Goal: Transaction & Acquisition: Register for event/course

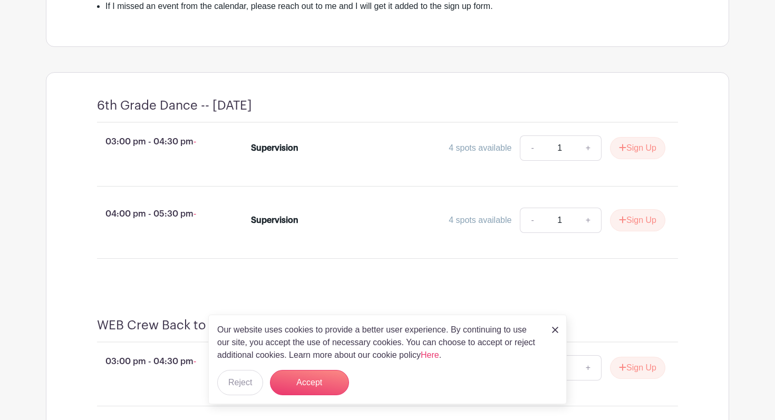
scroll to position [445, 0]
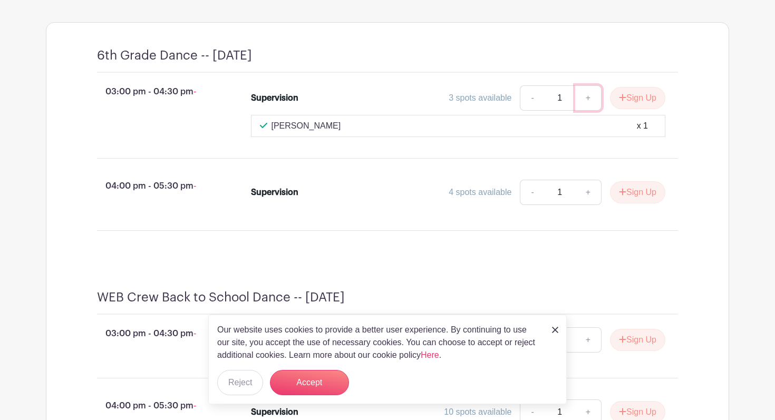
click at [586, 111] on link "+" at bounding box center [588, 97] width 26 height 25
type input "2"
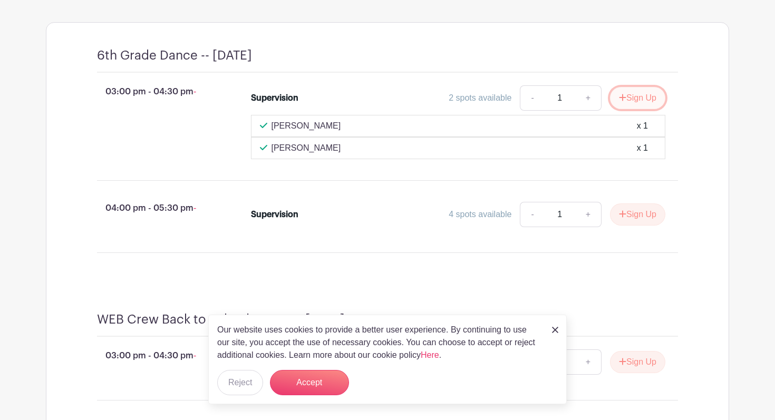
click at [636, 109] on button "Sign Up" at bounding box center [637, 98] width 55 height 22
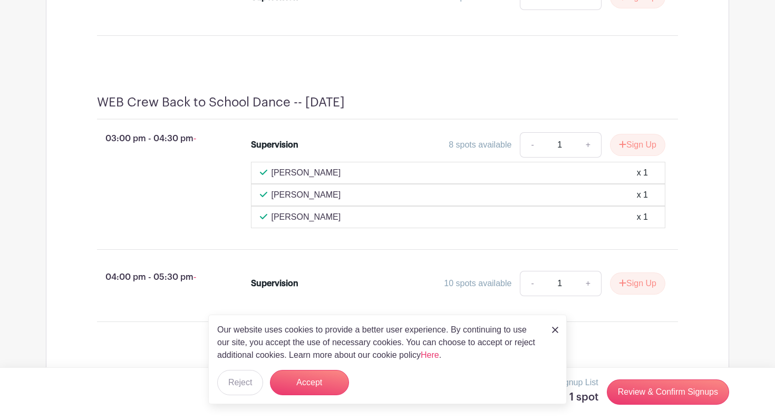
scroll to position [756, 0]
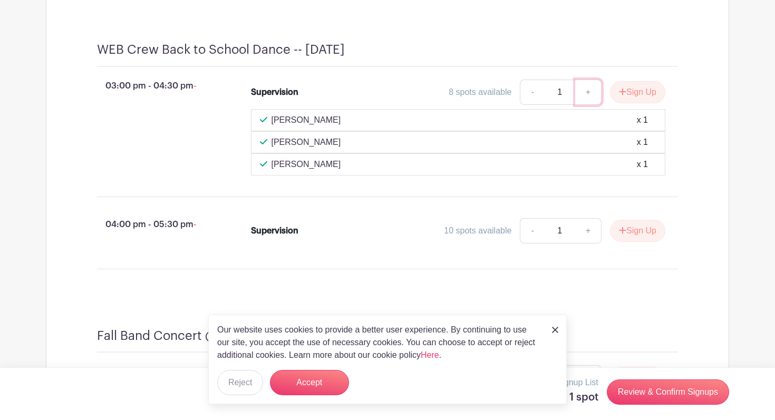
click at [588, 105] on link "+" at bounding box center [588, 92] width 26 height 25
type input "2"
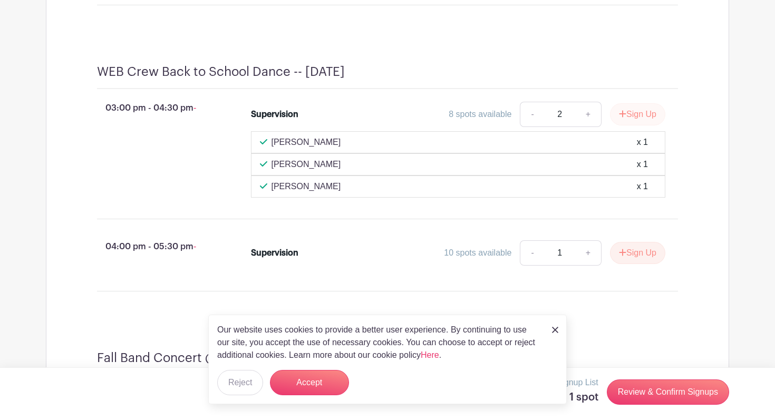
click at [644, 103] on div "03:00 pm - 04:30 pm - Supervision 8 spots available - 2 + Sign Up Shuman Chehad…" at bounding box center [388, 149] width 632 height 121
click at [632, 126] on button "Sign Up" at bounding box center [637, 114] width 55 height 22
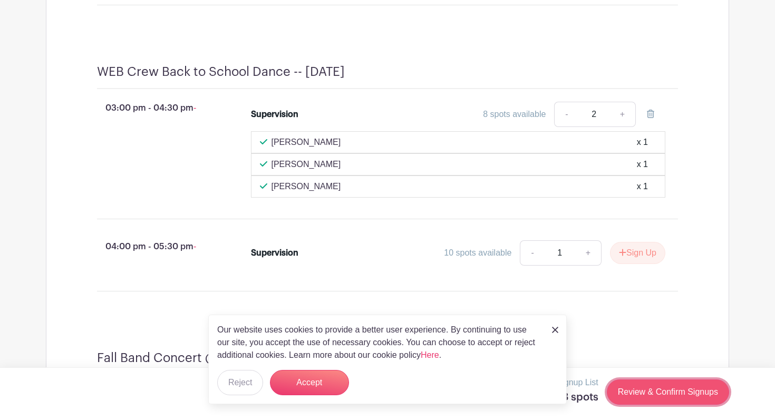
click at [652, 396] on link "Review & Confirm Signups" at bounding box center [668, 392] width 122 height 25
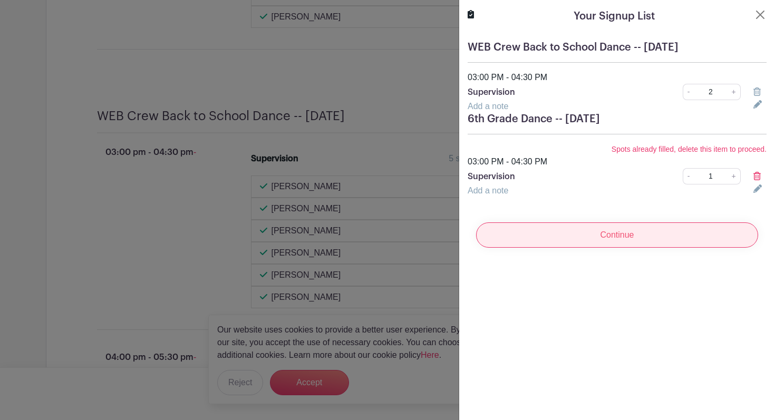
click at [616, 237] on input "Continue" at bounding box center [617, 235] width 282 height 25
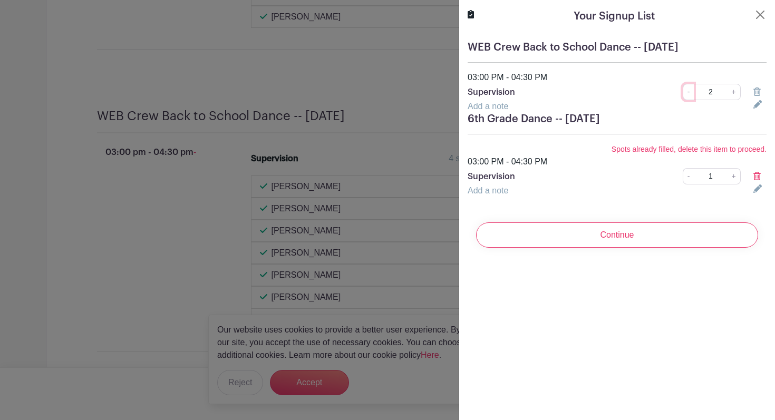
click at [690, 94] on link "-" at bounding box center [689, 92] width 12 height 16
type input "1"
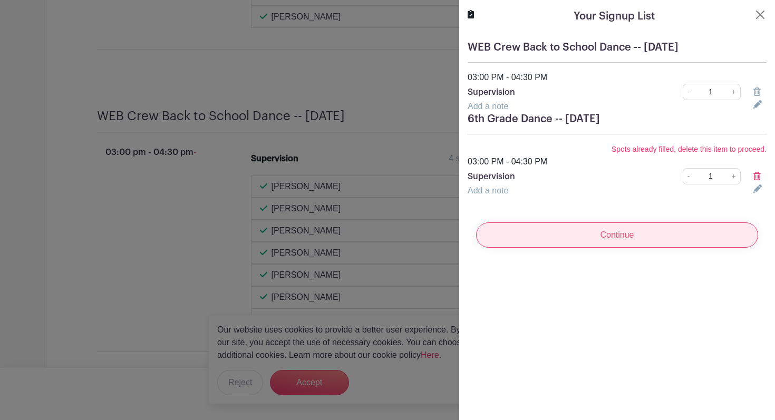
click at [604, 245] on input "Continue" at bounding box center [617, 235] width 282 height 25
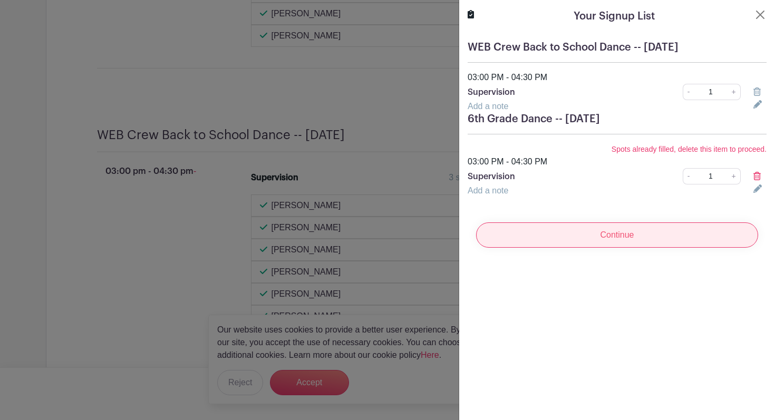
click at [606, 238] on input "Continue" at bounding box center [617, 235] width 282 height 25
click at [613, 234] on input "Continue" at bounding box center [617, 235] width 282 height 25
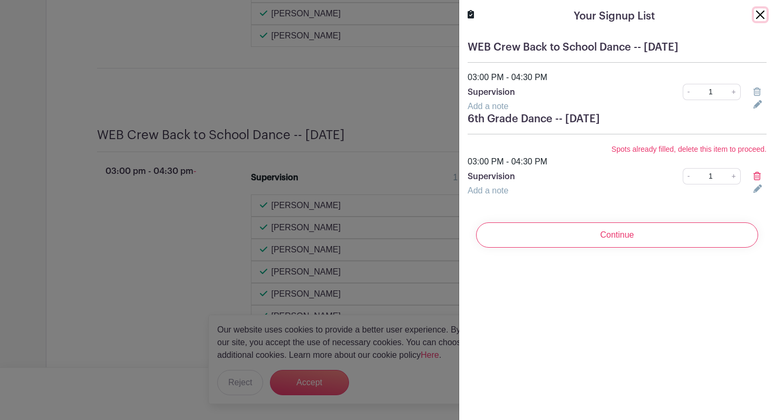
click at [759, 14] on button "Close" at bounding box center [760, 14] width 13 height 13
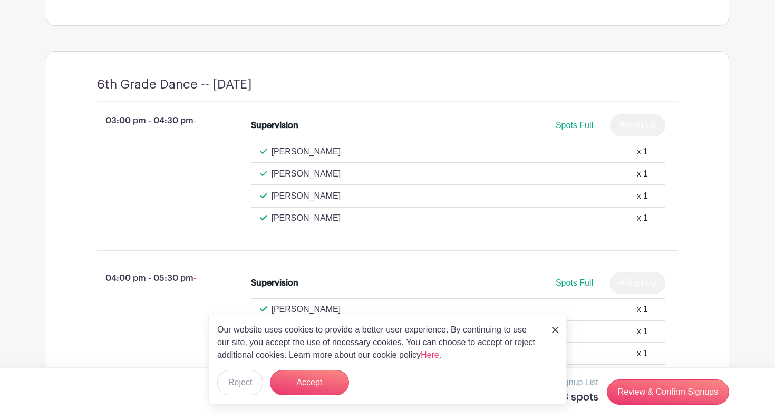
scroll to position [417, 0]
click at [425, 241] on div "03:00 pm - 04:30 pm - Supervision Spots Full Sign Up Heather Brown x 1 Ashley S…" at bounding box center [388, 170] width 632 height 140
click at [575, 128] on span "Spots Full" at bounding box center [574, 123] width 37 height 9
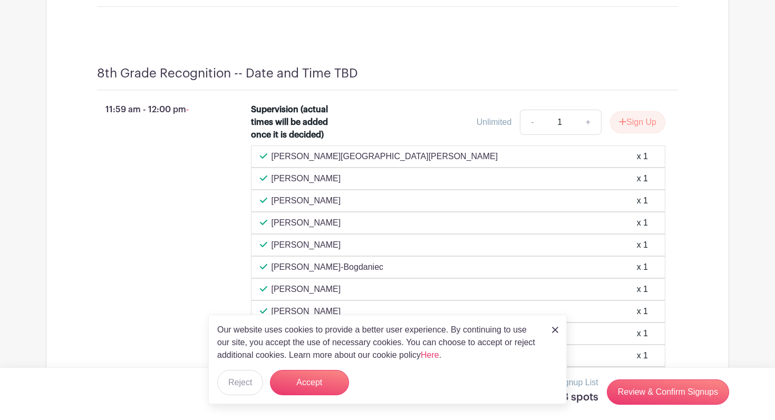
scroll to position [4081, 0]
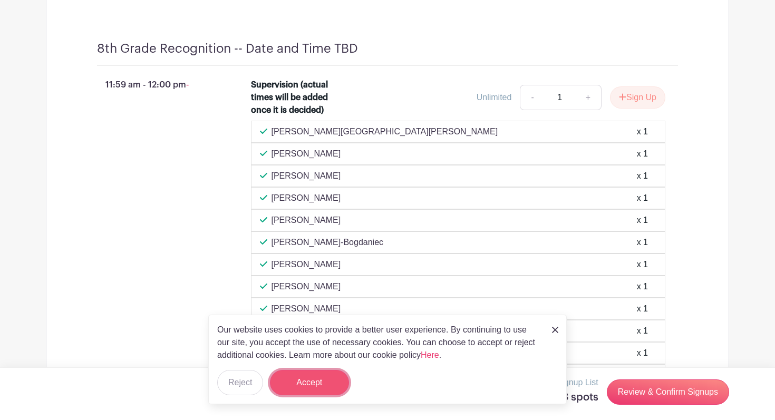
click at [314, 380] on button "Accept" at bounding box center [309, 382] width 79 height 25
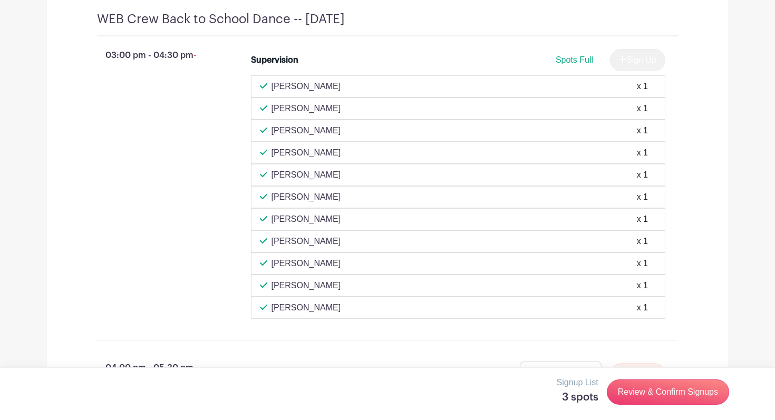
scroll to position [898, 0]
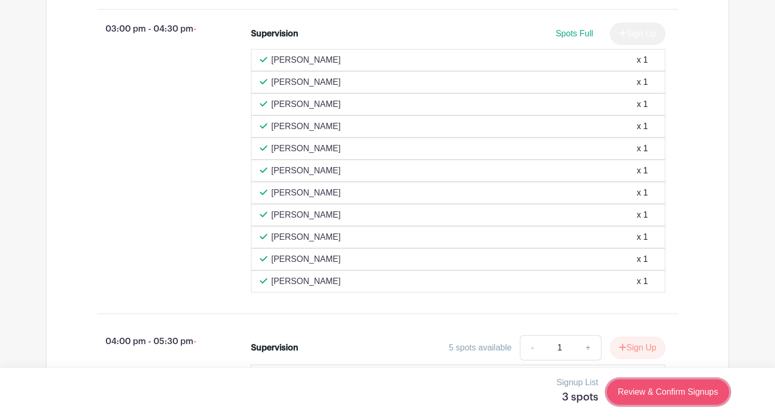
click at [655, 394] on link "Review & Confirm Signups" at bounding box center [668, 392] width 122 height 25
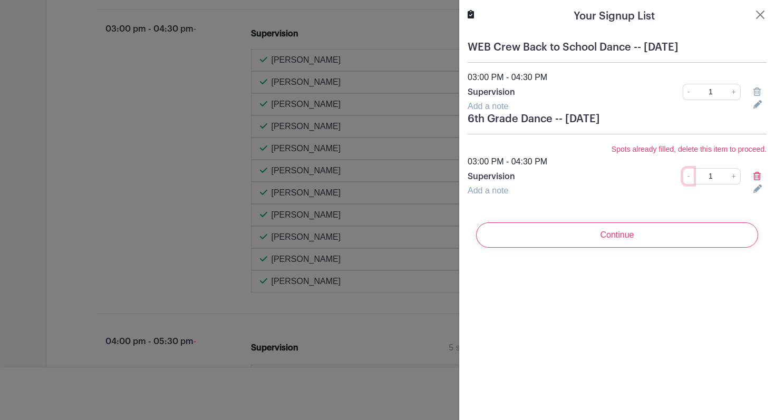
click at [689, 176] on link "-" at bounding box center [689, 176] width 12 height 16
click at [689, 179] on link "-" at bounding box center [689, 176] width 12 height 16
click at [759, 176] on icon at bounding box center [757, 176] width 7 height 8
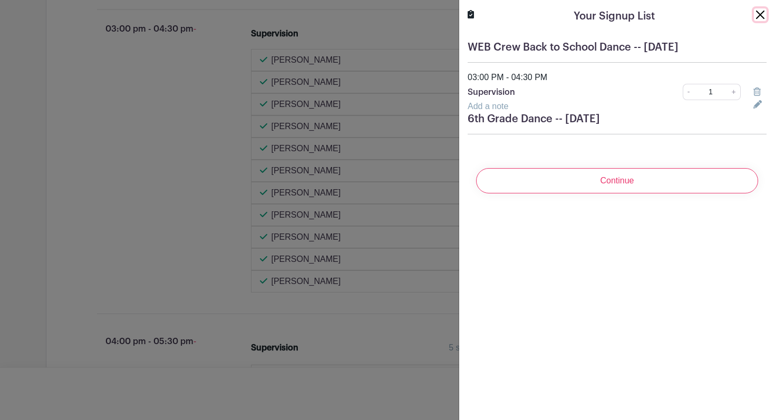
click at [758, 10] on button "Close" at bounding box center [760, 14] width 13 height 13
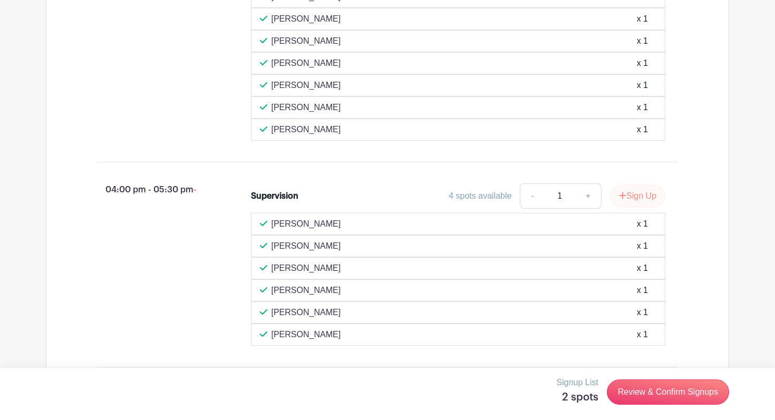
scroll to position [1116, 0]
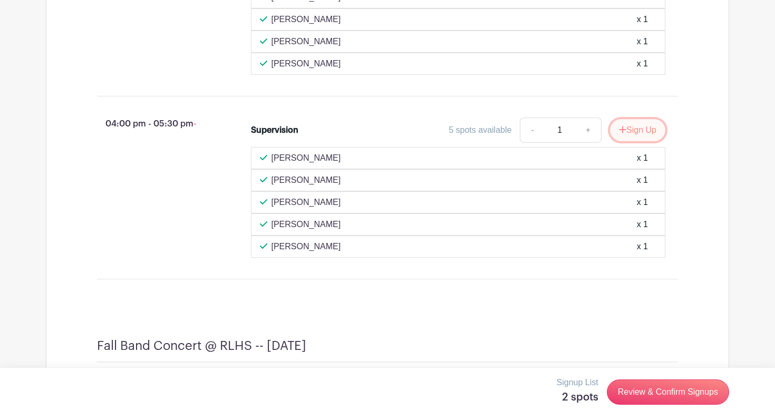
click at [638, 141] on button "Sign Up" at bounding box center [637, 130] width 55 height 22
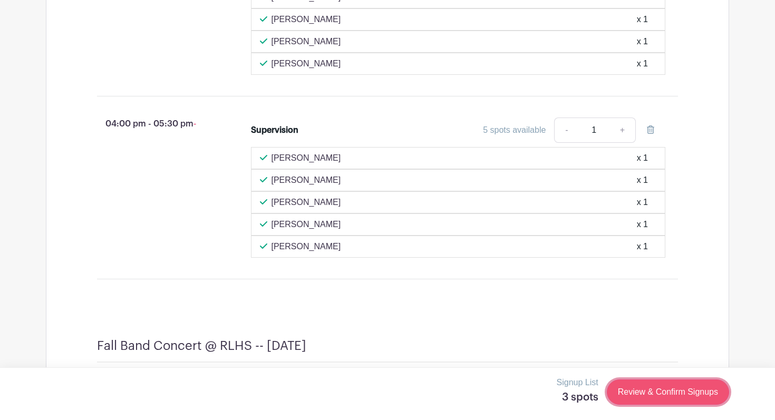
click at [662, 392] on link "Review & Confirm Signups" at bounding box center [668, 392] width 122 height 25
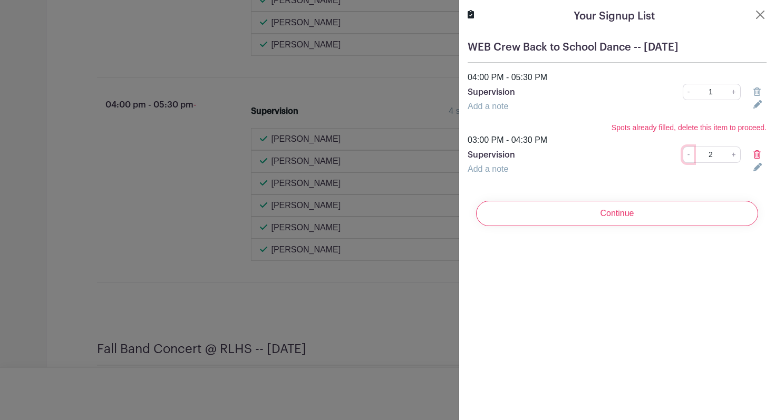
click at [688, 155] on link "-" at bounding box center [689, 155] width 12 height 16
type input "1"
click at [688, 155] on link "-" at bounding box center [689, 155] width 12 height 16
click at [689, 157] on link "-" at bounding box center [689, 155] width 12 height 16
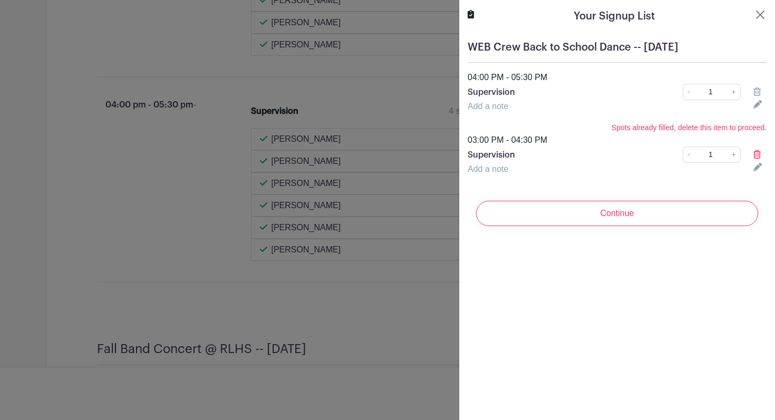
click at [758, 152] on icon at bounding box center [757, 154] width 7 height 8
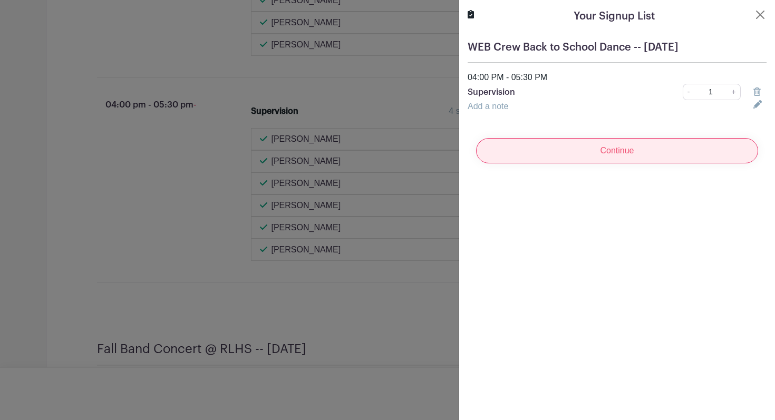
click at [614, 152] on input "Continue" at bounding box center [617, 150] width 282 height 25
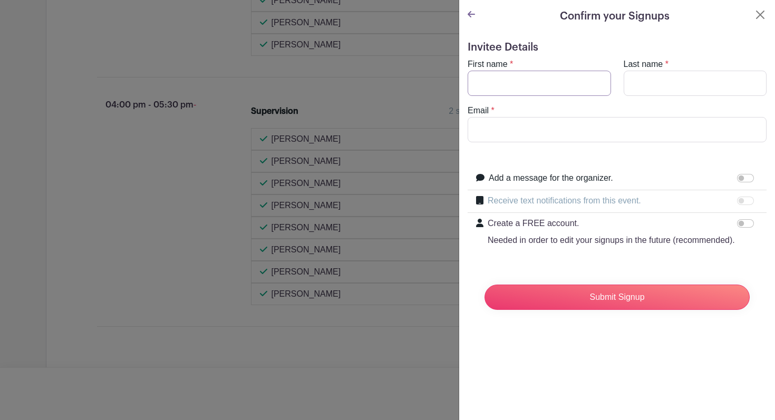
click at [505, 78] on input "First name" at bounding box center [539, 83] width 143 height 25
click at [485, 285] on input "Submit Signup" at bounding box center [617, 297] width 265 height 25
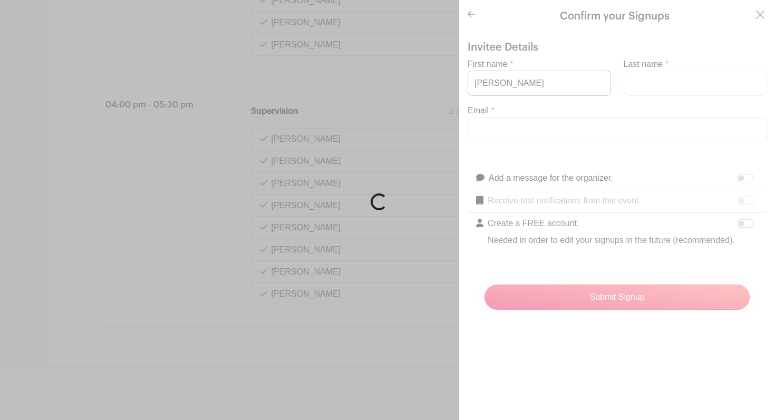
type input "Terry"
type input "Beake"
click at [482, 129] on div "Loading..." at bounding box center [387, 210] width 775 height 420
click at [488, 133] on div "Loading..." at bounding box center [387, 210] width 775 height 420
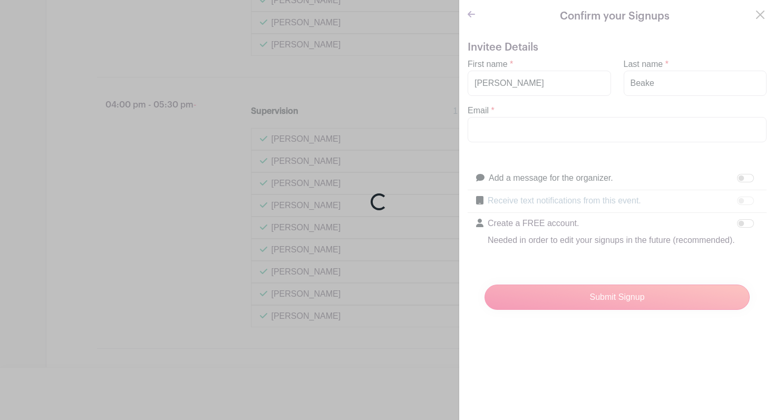
click at [422, 232] on div "Loading..." at bounding box center [387, 210] width 775 height 420
drag, startPoint x: 422, startPoint y: 232, endPoint x: 543, endPoint y: 154, distance: 143.1
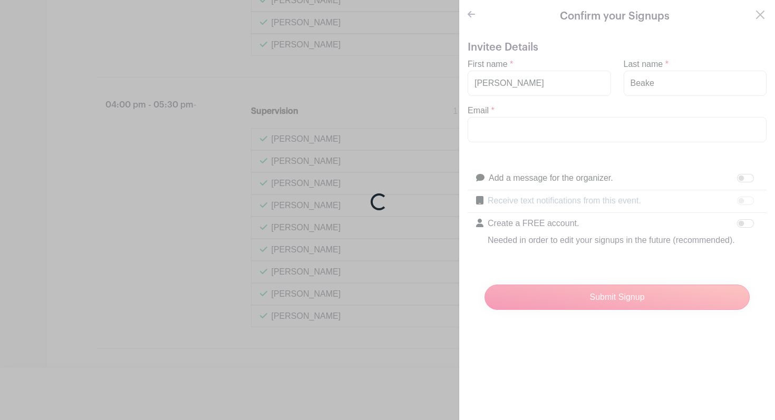
click at [537, 156] on div "Loading..." at bounding box center [387, 210] width 775 height 420
drag, startPoint x: 543, startPoint y: 154, endPoint x: 600, endPoint y: 154, distance: 57.0
click at [600, 154] on div "Loading..." at bounding box center [387, 210] width 775 height 420
click at [600, 153] on div "Loading..." at bounding box center [387, 210] width 775 height 420
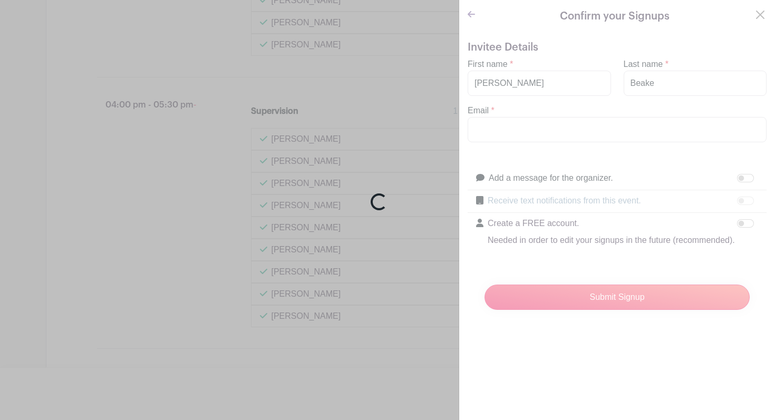
click at [757, 13] on div "Loading..." at bounding box center [387, 210] width 775 height 420
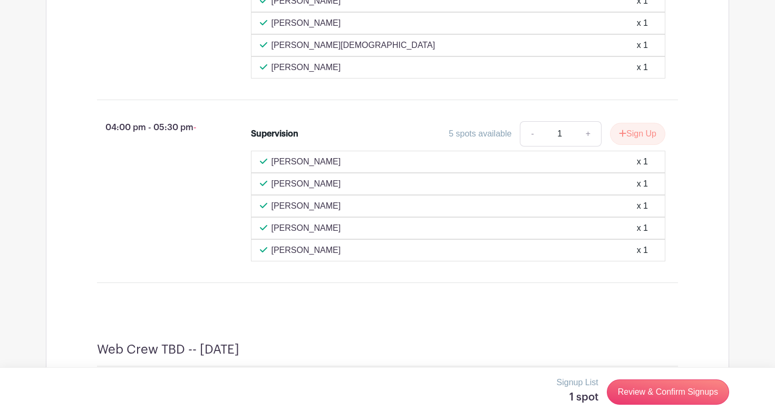
scroll to position [3406, 0]
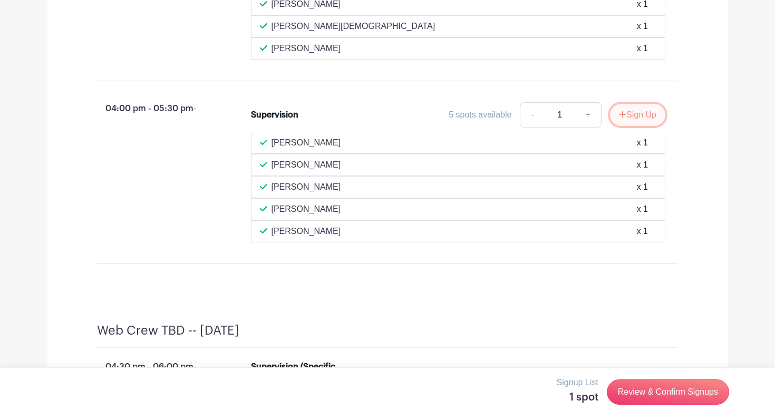
click at [633, 126] on button "Sign Up" at bounding box center [637, 115] width 55 height 22
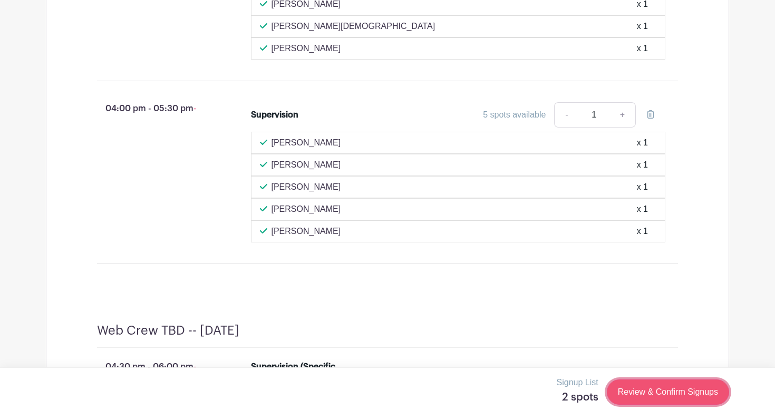
click at [667, 389] on link "Review & Confirm Signups" at bounding box center [668, 392] width 122 height 25
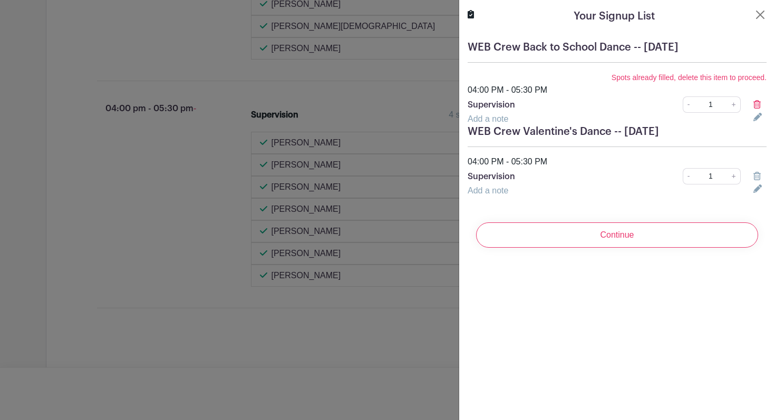
click at [758, 101] on icon at bounding box center [757, 104] width 7 height 8
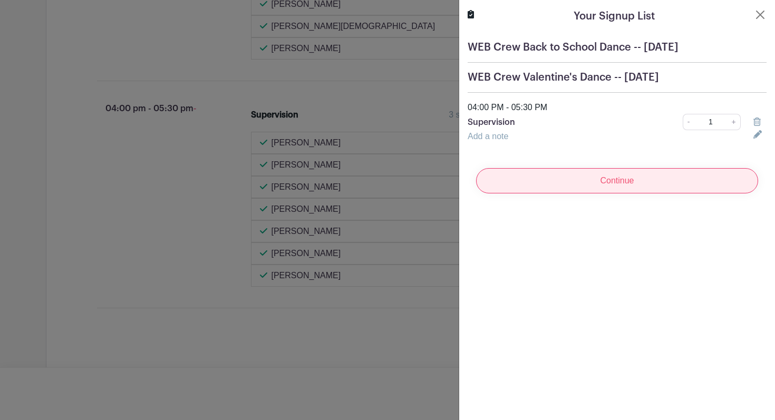
click at [608, 178] on input "Continue" at bounding box center [617, 180] width 282 height 25
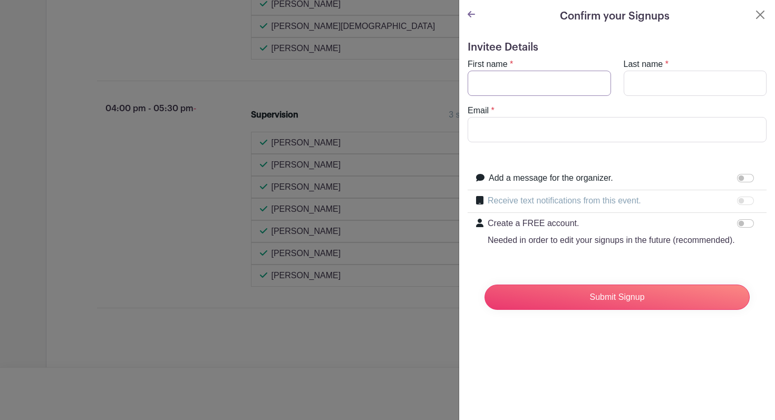
click at [514, 82] on input "First name" at bounding box center [539, 83] width 143 height 25
type input "Terrry"
type input "Beake"
click at [479, 126] on input "Email" at bounding box center [617, 129] width 299 height 25
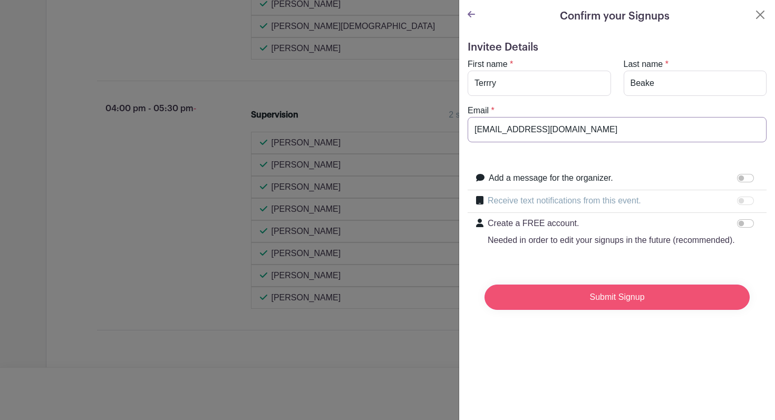
type input "[EMAIL_ADDRESS][DOMAIN_NAME]"
click at [629, 303] on input "Submit Signup" at bounding box center [617, 297] width 265 height 25
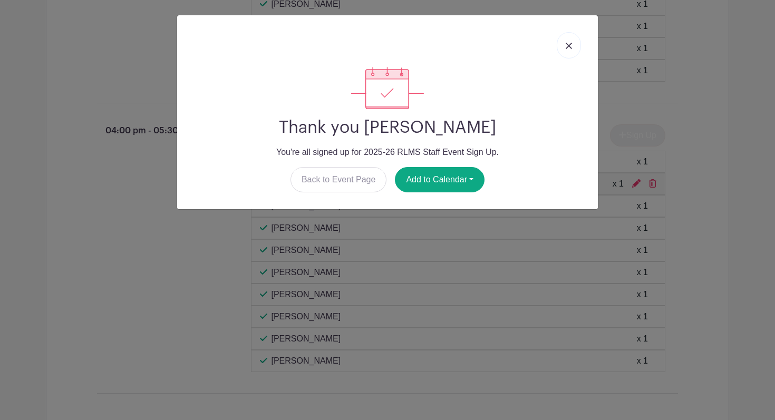
scroll to position [3425, 0]
click at [569, 43] on img at bounding box center [569, 46] width 6 height 6
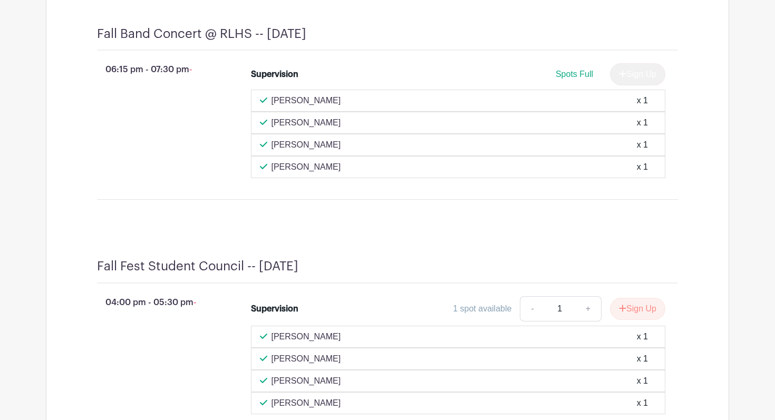
scroll to position [1515, 0]
